Goal: Information Seeking & Learning: Learn about a topic

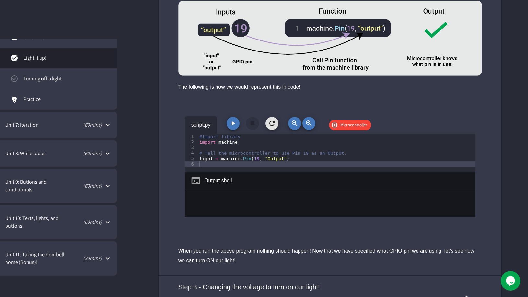
scroll to position [1262, 0]
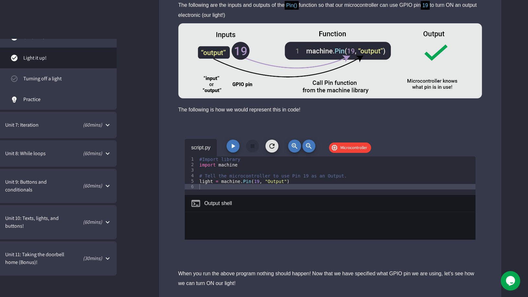
click at [237, 145] on icon "button" at bounding box center [233, 146] width 8 height 8
click at [253, 142] on button "button" at bounding box center [252, 146] width 13 height 13
click at [6, 139] on button "Ok" at bounding box center [3, 135] width 6 height 8
click at [217, 120] on div at bounding box center [330, 123] width 343 height 16
click at [491, 137] on div "script.py Microcontroller 1 2 3 4 5 6 #Import library import machine # Tell the…" at bounding box center [330, 197] width 343 height 132
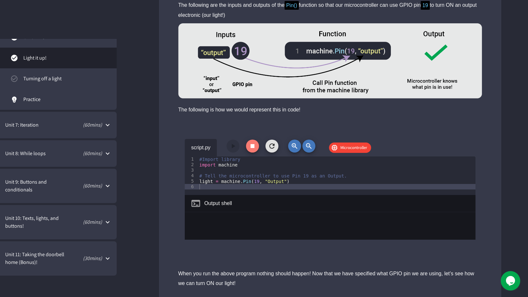
click at [258, 144] on button "button" at bounding box center [252, 146] width 13 height 13
click at [6, 139] on button "Ok" at bounding box center [3, 135] width 6 height 8
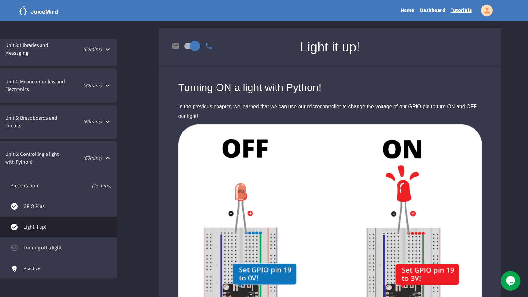
scroll to position [77, 0]
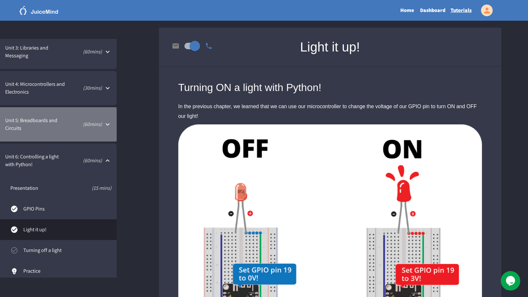
click at [38, 118] on span "Unit 5: Breadboards and Circuits" at bounding box center [33, 125] width 57 height 16
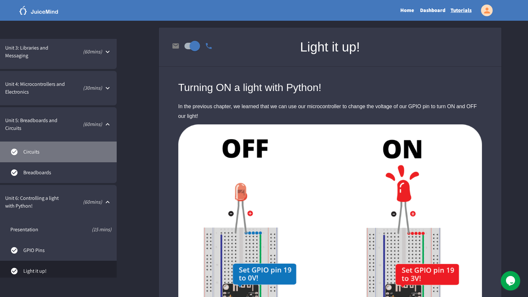
click at [35, 148] on link "Circuits" at bounding box center [58, 152] width 117 height 21
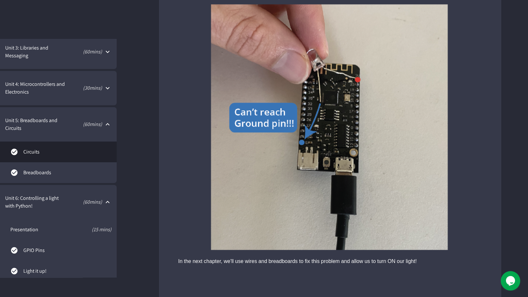
scroll to position [2135, 0]
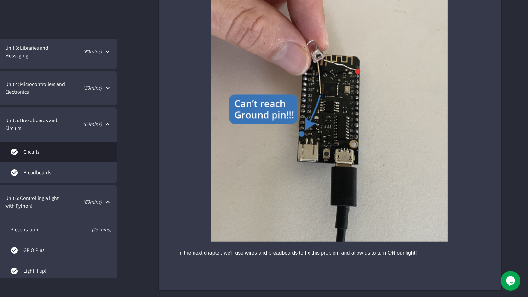
click at [45, 171] on span "Breadboards" at bounding box center [67, 173] width 88 height 8
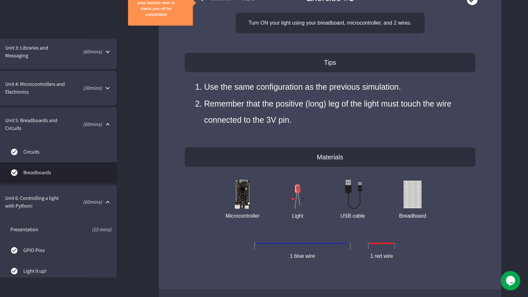
scroll to position [2597, 0]
click at [46, 85] on span "Unit 4: Microcontrollers and Electronics" at bounding box center [36, 88] width 62 height 16
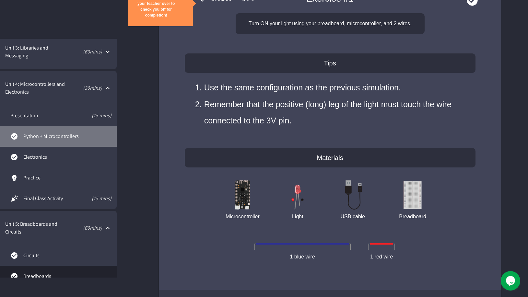
click at [43, 133] on span "Python + Microcontrollers" at bounding box center [67, 137] width 88 height 8
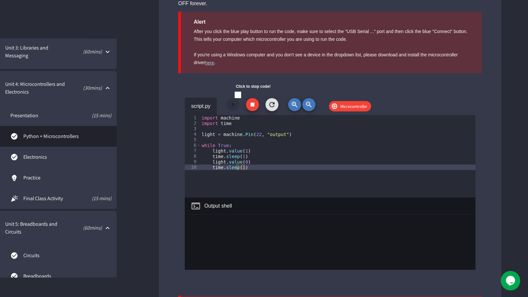
scroll to position [827, 0]
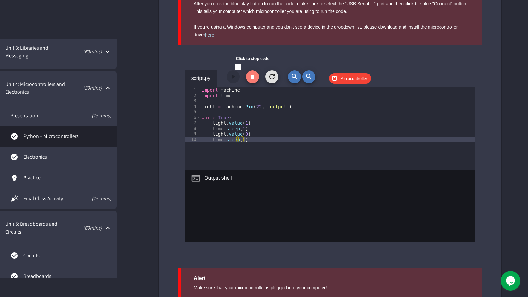
click at [250, 81] on icon "button" at bounding box center [253, 77] width 8 height 8
click at [6, 22] on button "Ok" at bounding box center [3, 19] width 6 height 8
click at [259, 87] on div "script.py Click to stop code! Microcontroller" at bounding box center [330, 79] width 291 height 18
click at [247, 93] on div "import machine import time light = machine . Pin ( 22 , "output" ) while True :…" at bounding box center [337, 134] width 275 height 94
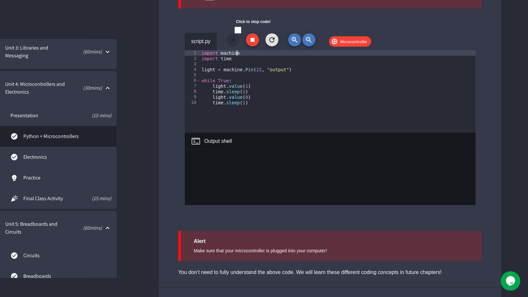
scroll to position [830, 0]
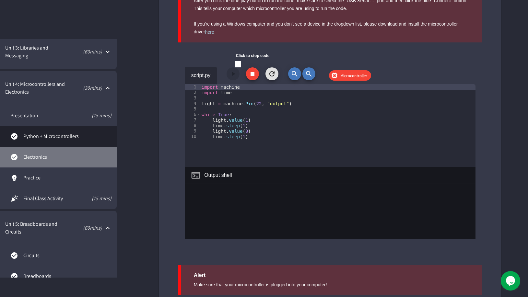
click at [29, 157] on span "Electronics" at bounding box center [67, 157] width 88 height 8
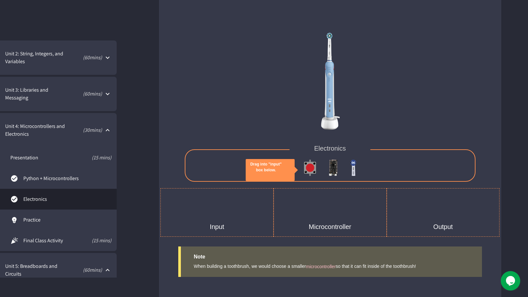
scroll to position [11, 0]
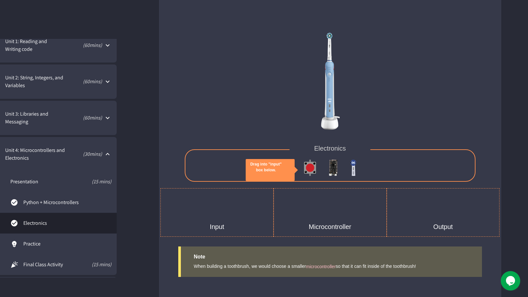
click at [51, 152] on span "Unit 4: Microcontrollers and Electronics" at bounding box center [36, 155] width 62 height 16
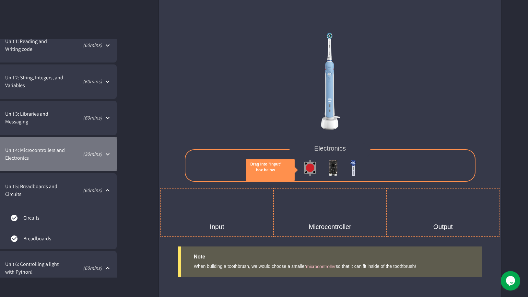
click at [51, 152] on span "Unit 4: Microcontrollers and Electronics" at bounding box center [36, 155] width 62 height 16
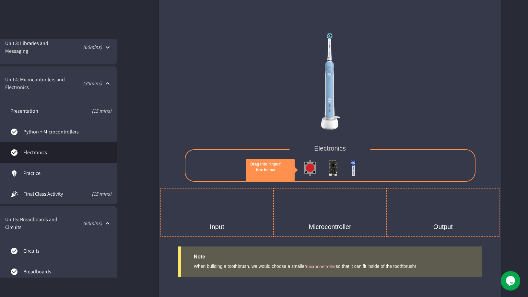
scroll to position [77, 0]
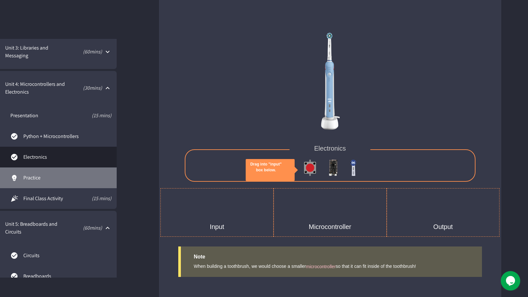
click at [42, 176] on span "Practice" at bounding box center [67, 178] width 88 height 8
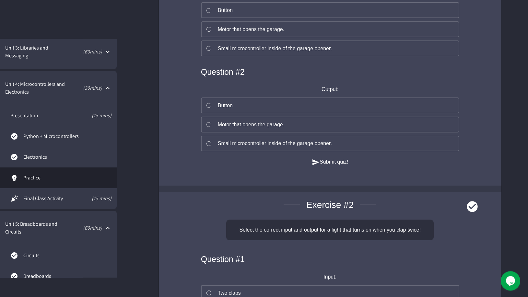
scroll to position [198, 0]
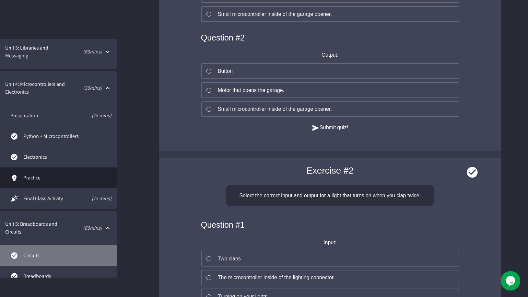
click at [34, 253] on span "Circuits" at bounding box center [67, 256] width 88 height 8
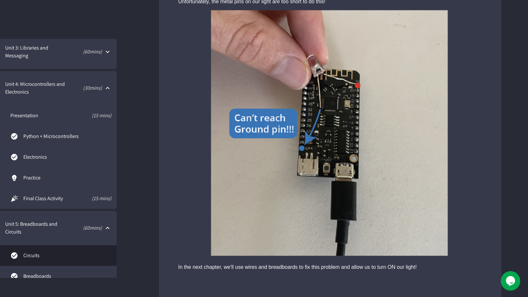
scroll to position [2135, 0]
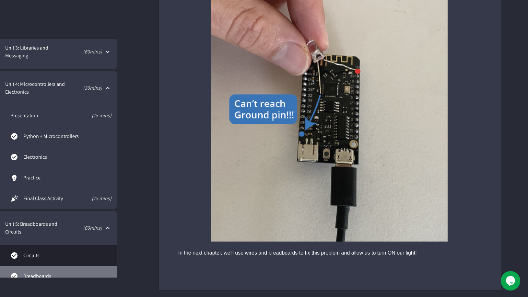
click at [32, 272] on link "Breadboards" at bounding box center [58, 276] width 117 height 21
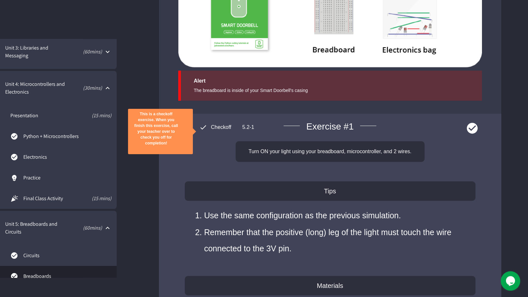
scroll to position [2513, 0]
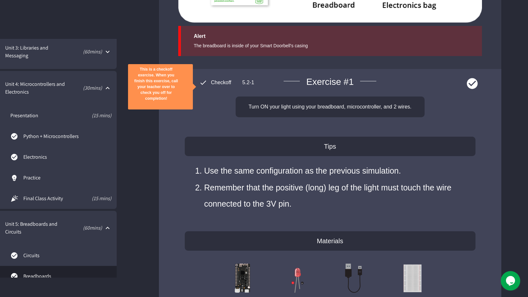
click at [208, 85] on span "Checkoff" at bounding box center [221, 83] width 28 height 6
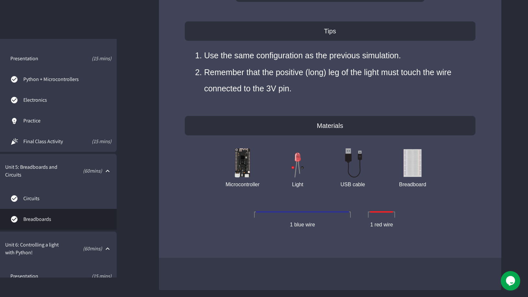
scroll to position [143, 0]
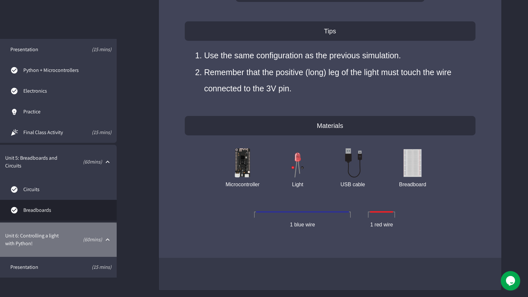
click at [47, 235] on span "Unit 6: Controlling a light with Python!" at bounding box center [35, 240] width 61 height 16
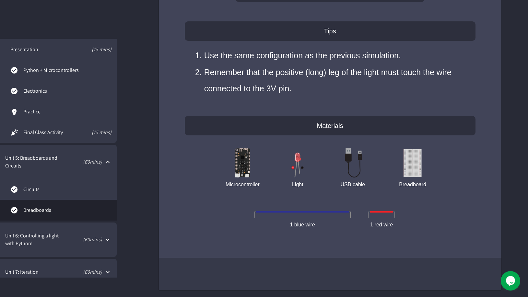
click at [32, 242] on span "Unit 6: Controlling a light with Python!" at bounding box center [35, 240] width 61 height 16
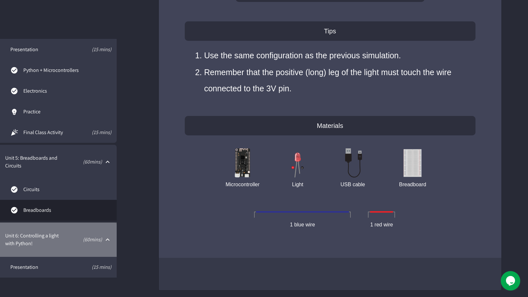
click at [47, 234] on span "Unit 6: Controlling a light with Python!" at bounding box center [35, 240] width 61 height 16
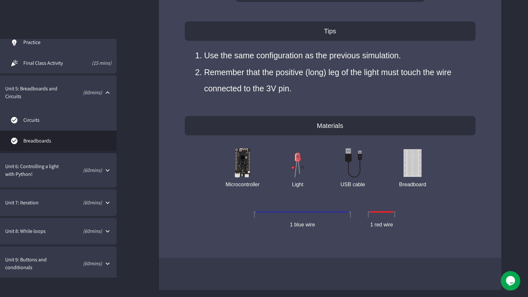
scroll to position [242, 0]
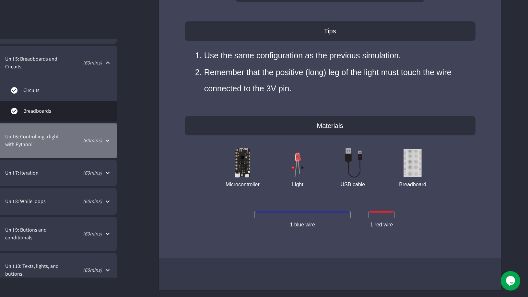
click at [37, 136] on span "Unit 6: Controlling a light with Python!" at bounding box center [35, 141] width 61 height 16
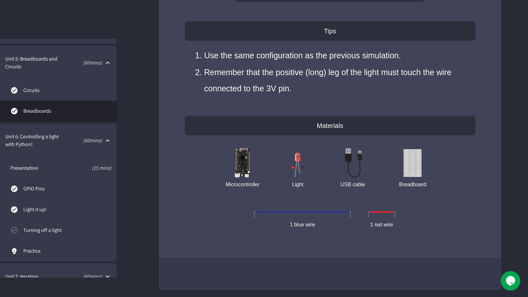
click at [35, 191] on span "GPIO Pins" at bounding box center [67, 189] width 88 height 8
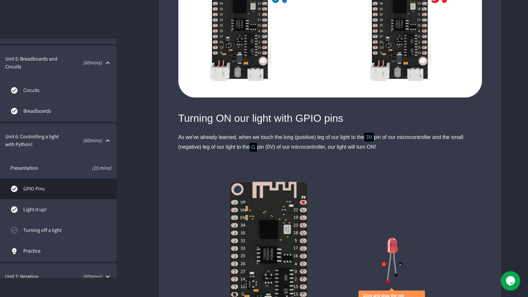
scroll to position [374, 0]
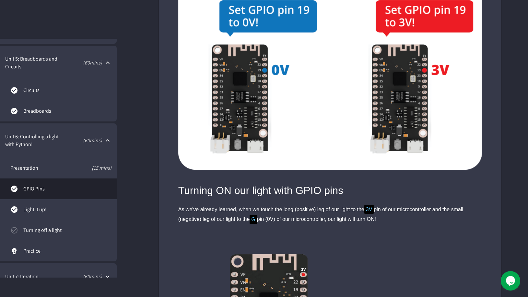
click at [48, 213] on span "Light it up!" at bounding box center [67, 210] width 88 height 8
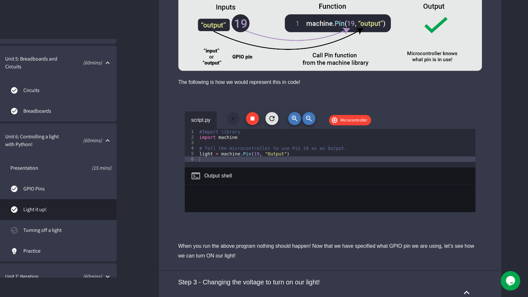
scroll to position [1257, 0]
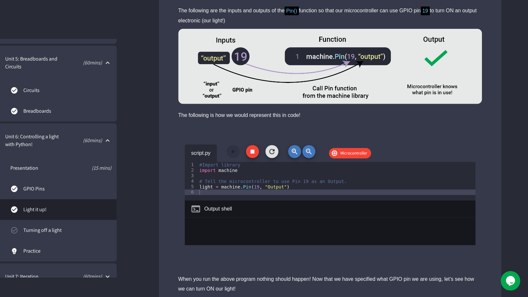
click at [255, 152] on icon "button" at bounding box center [253, 152] width 8 height 8
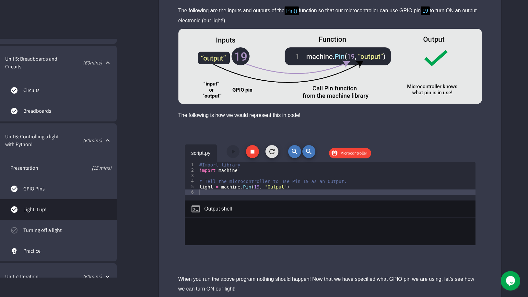
click at [255, 152] on icon "button" at bounding box center [253, 152] width 8 height 8
click at [255, 128] on h4 "Unable to detect!" at bounding box center [264, 125] width 528 height 8
click at [6, 144] on button "Ok" at bounding box center [3, 141] width 6 height 8
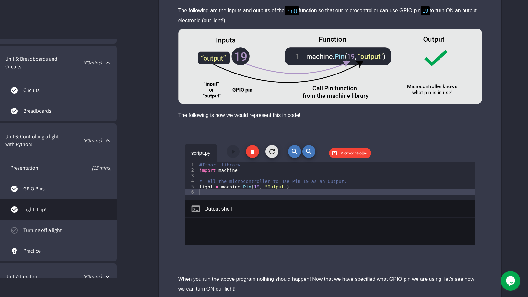
click at [276, 151] on icon "button" at bounding box center [272, 152] width 8 height 8
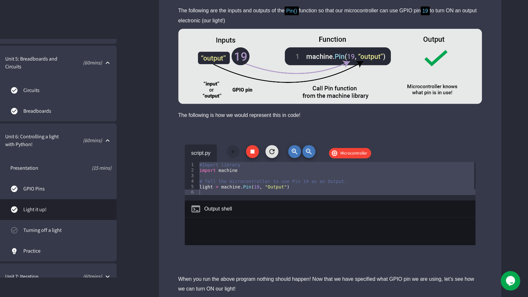
click at [279, 152] on div "script.py Microcontroller" at bounding box center [330, 154] width 291 height 18
drag, startPoint x: 279, startPoint y: 152, endPoint x: 263, endPoint y: 157, distance: 16.7
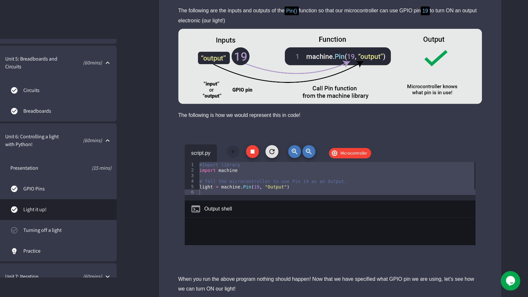
click at [279, 152] on div "script.py Microcontroller" at bounding box center [330, 154] width 291 height 18
click at [350, 156] on span "Microcontroller" at bounding box center [354, 153] width 35 height 6
click at [254, 151] on icon "button" at bounding box center [253, 152] width 4 height 4
click at [6, 144] on button "Ok" at bounding box center [3, 141] width 6 height 8
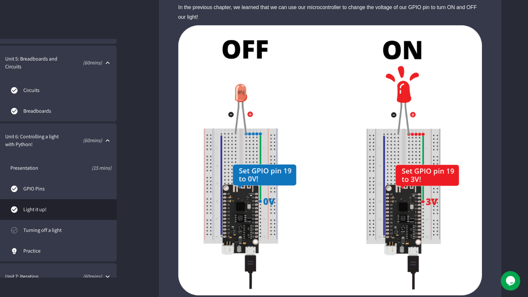
scroll to position [0, 0]
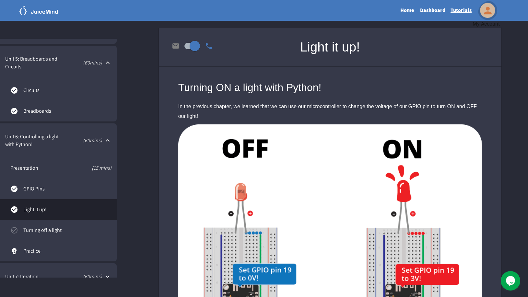
click at [490, 6] on icon "My Account" at bounding box center [487, 10] width 11 height 11
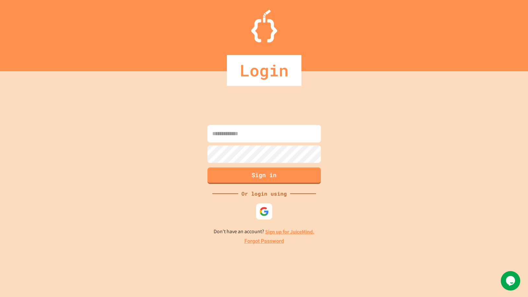
click at [262, 135] on input at bounding box center [264, 134] width 113 height 18
click at [261, 205] on div at bounding box center [264, 212] width 18 height 18
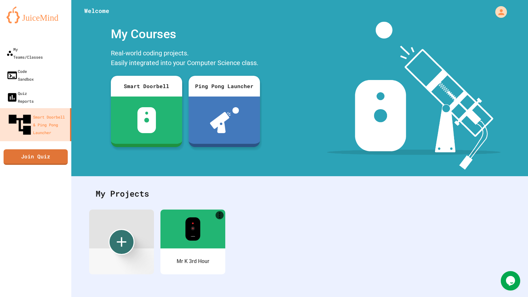
click at [199, 238] on img at bounding box center [192, 229] width 15 height 23
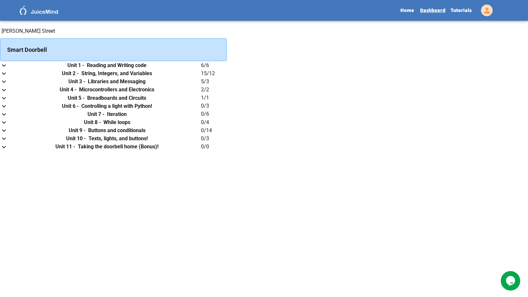
click at [464, 10] on link "Tutorials" at bounding box center [461, 10] width 26 height 15
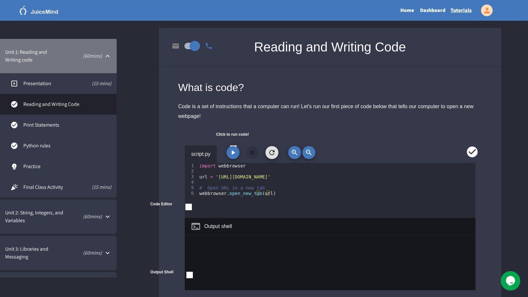
click at [77, 59] on p "( 60 mins)" at bounding box center [84, 56] width 36 height 8
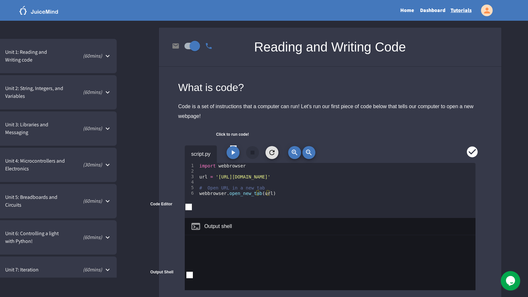
click at [51, 240] on span "Unit 6: Controlling a light with Python!" at bounding box center [35, 238] width 61 height 16
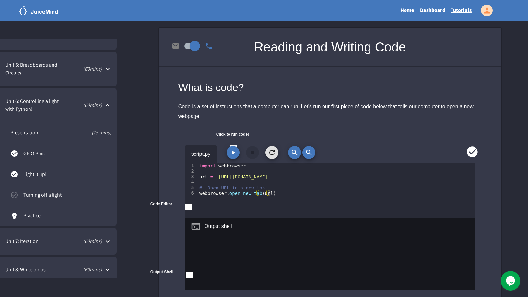
click at [67, 175] on span "Light it up!" at bounding box center [67, 175] width 88 height 8
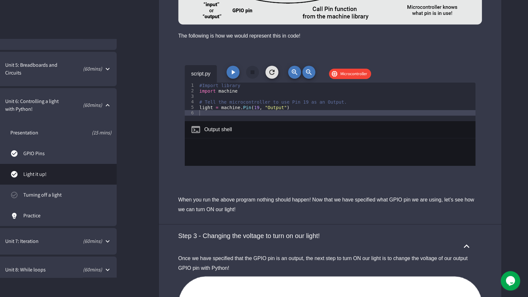
scroll to position [1323, 0]
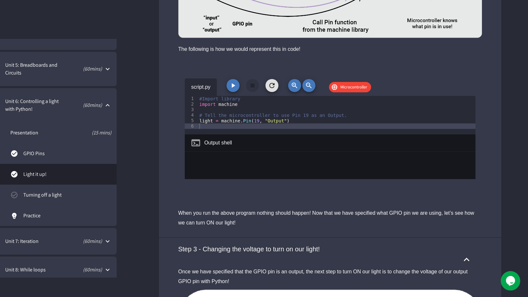
click at [232, 85] on icon "button" at bounding box center [233, 86] width 8 height 8
click at [251, 84] on icon "button" at bounding box center [253, 86] width 8 height 8
click at [6, 78] on button "Ok" at bounding box center [3, 74] width 6 height 8
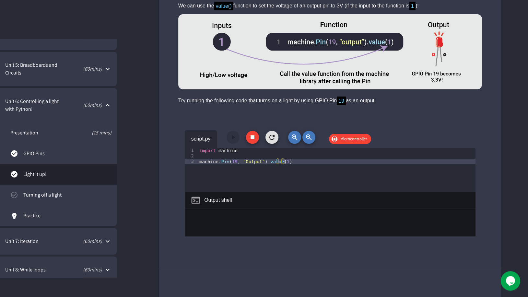
scroll to position [2148, 0]
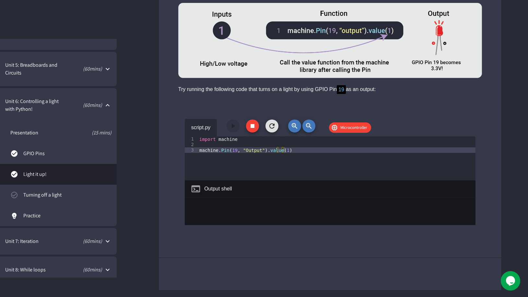
click at [249, 128] on icon "button" at bounding box center [253, 126] width 8 height 8
